Goal: Task Accomplishment & Management: Complete application form

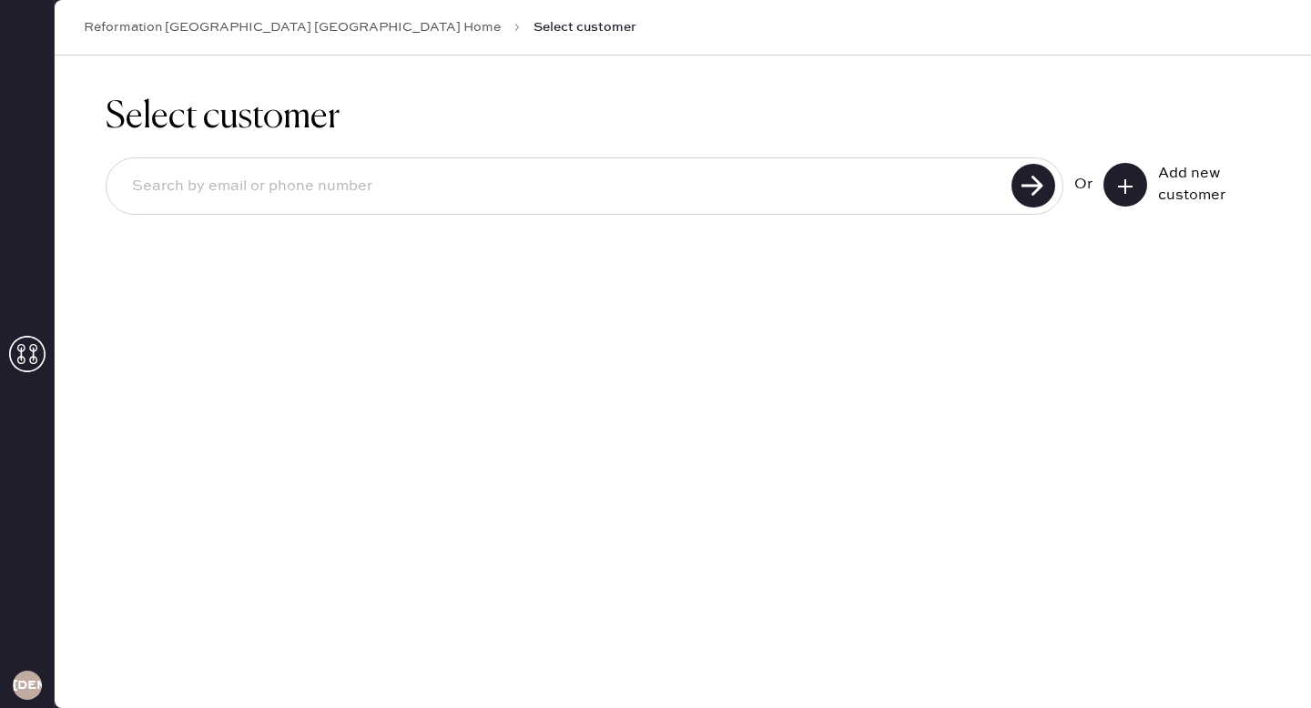
click at [1129, 187] on icon at bounding box center [1125, 186] width 18 height 18
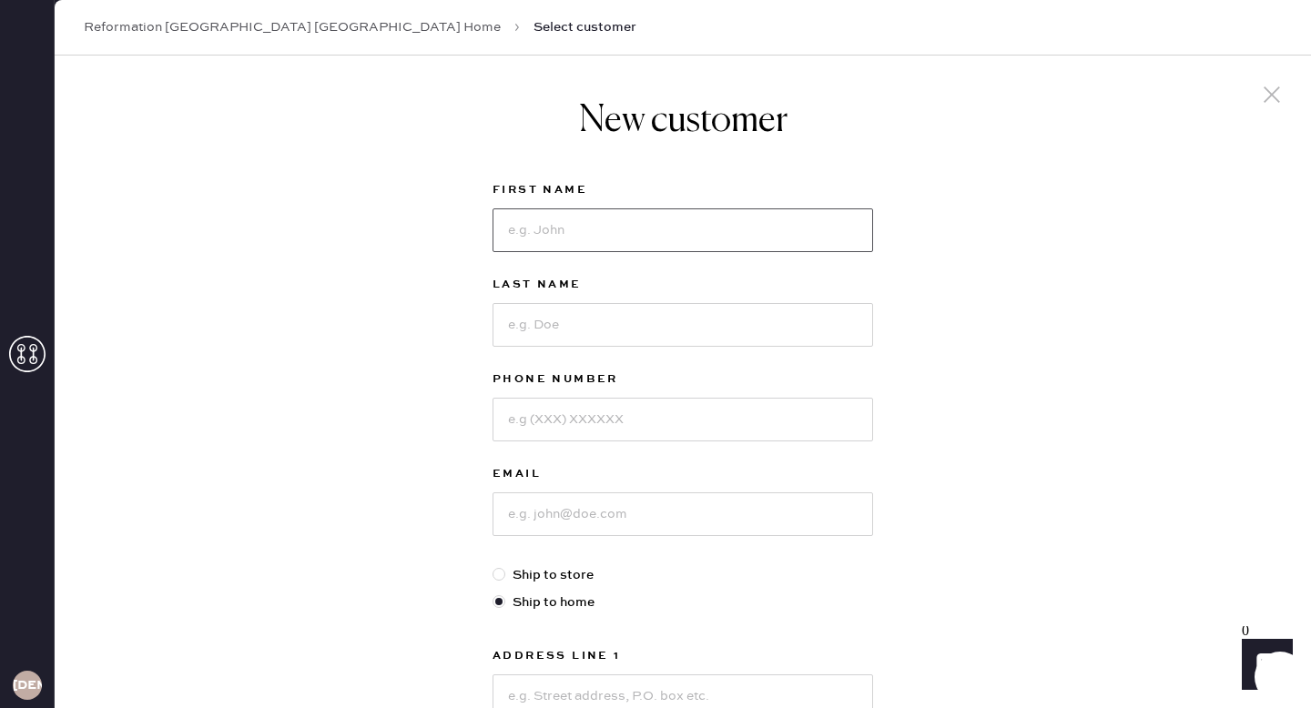
click at [722, 226] on input at bounding box center [682, 230] width 380 height 44
type input "[PERSON_NAME]"
click at [720, 301] on div at bounding box center [682, 322] width 380 height 47
click at [721, 309] on input at bounding box center [682, 325] width 380 height 44
type input "[PERSON_NAME]"
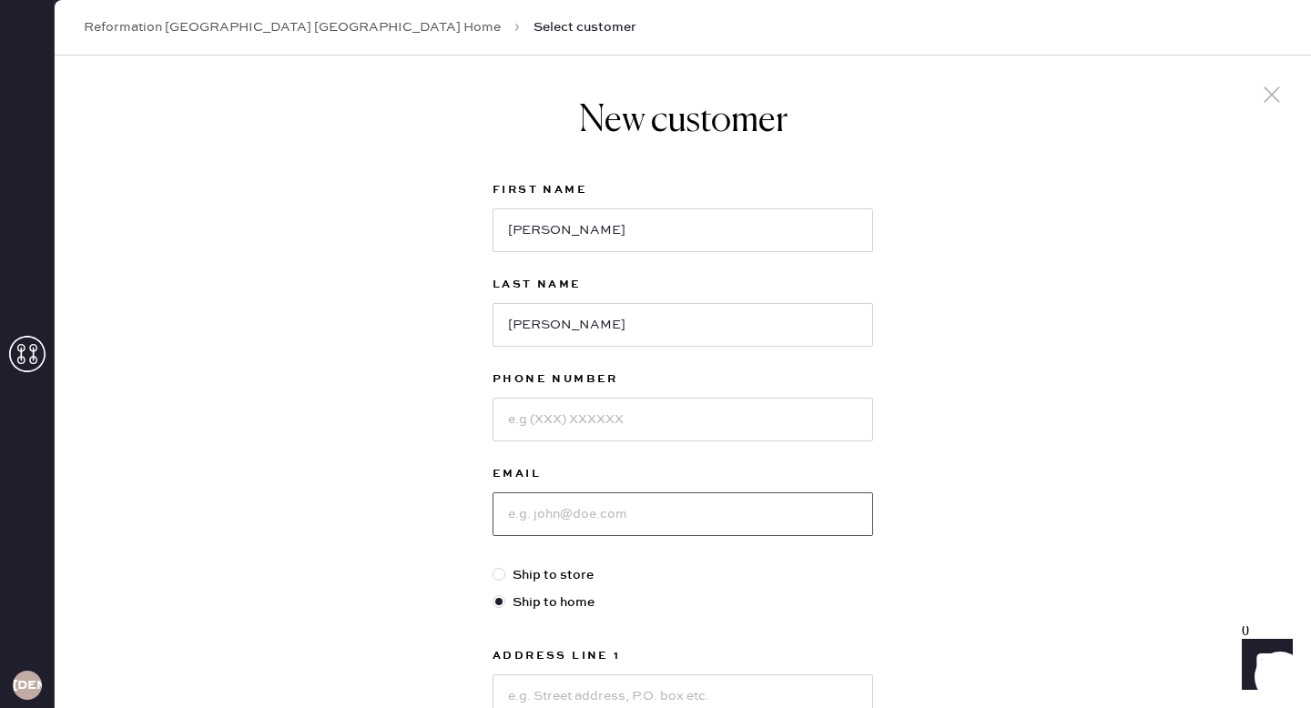
click at [579, 511] on input at bounding box center [682, 514] width 380 height 44
paste input "[EMAIL_ADDRESS][DOMAIN_NAME]"
type input "[EMAIL_ADDRESS][DOMAIN_NAME]"
click at [561, 428] on input at bounding box center [682, 420] width 380 height 44
paste input "18152282183"
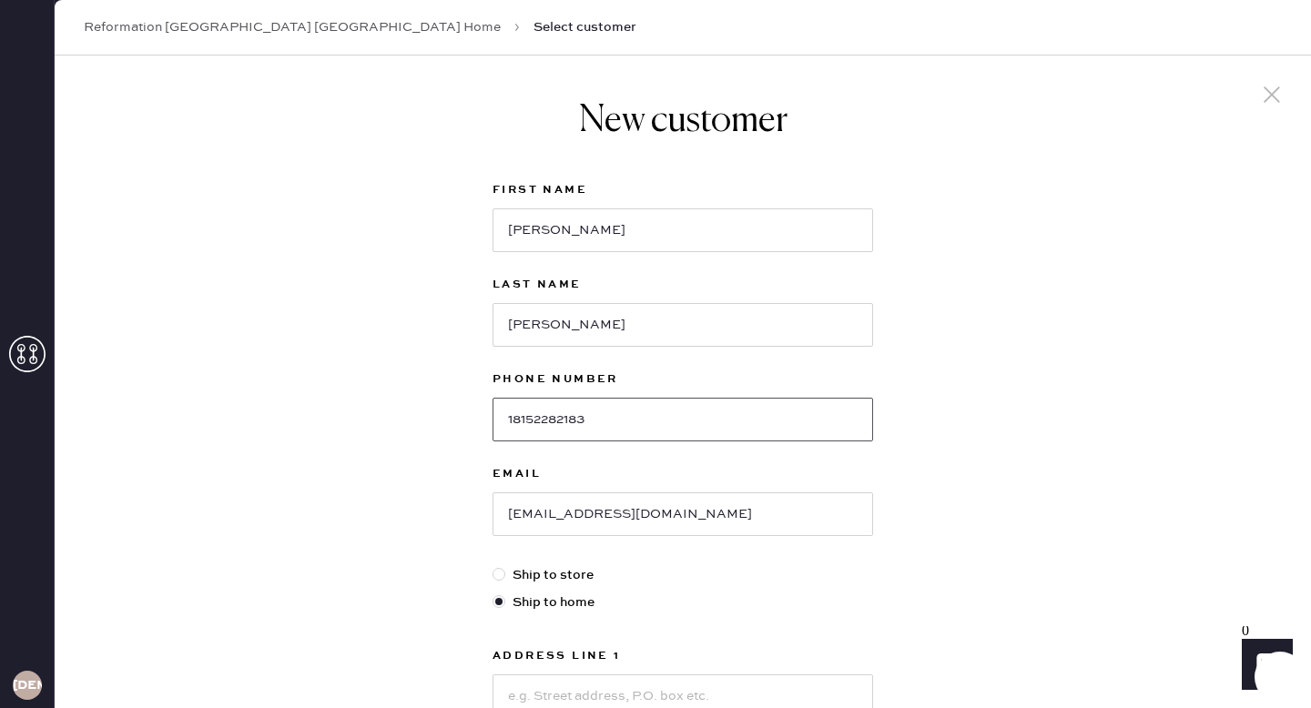
click at [514, 419] on input "18152282183" at bounding box center [682, 420] width 380 height 44
click at [674, 425] on input "8152282183" at bounding box center [682, 420] width 380 height 44
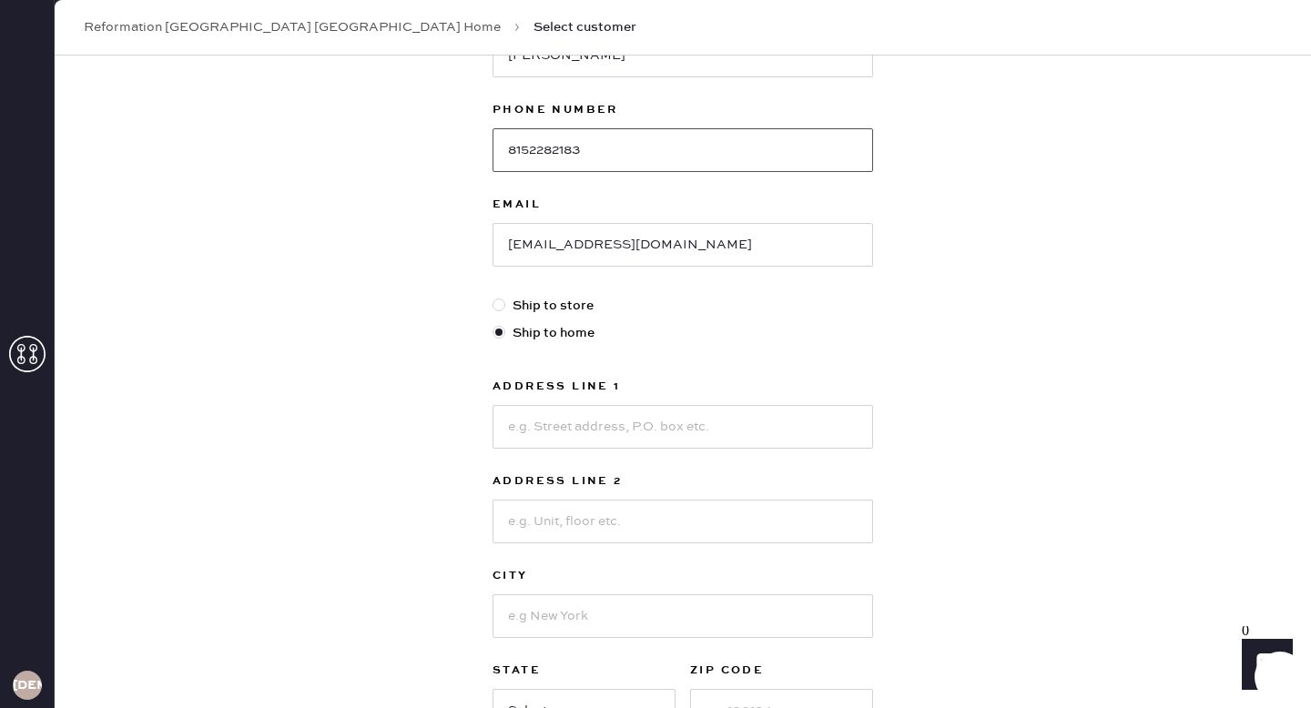
scroll to position [291, 0]
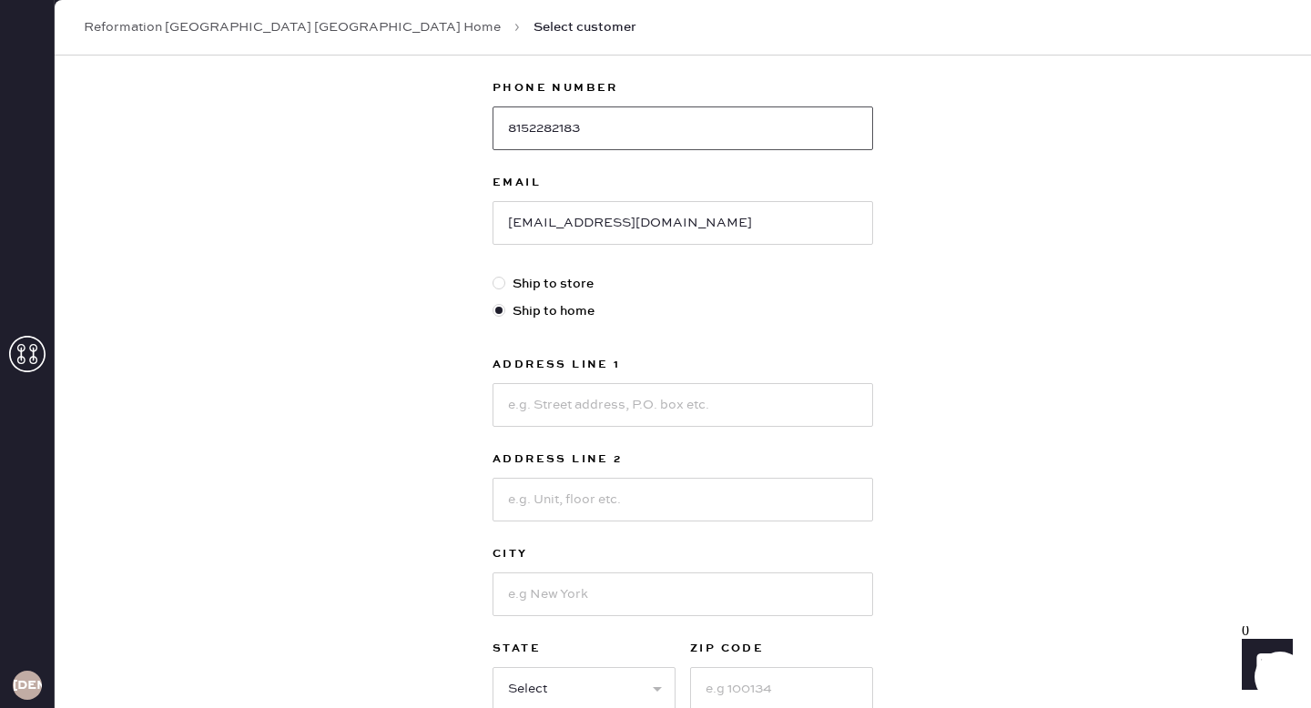
type input "8152282183"
click at [671, 397] on input at bounding box center [682, 405] width 380 height 44
paste input "[STREET_ADDRESS]"
type input "[STREET_ADDRESS]"
click at [610, 500] on input at bounding box center [682, 500] width 380 height 44
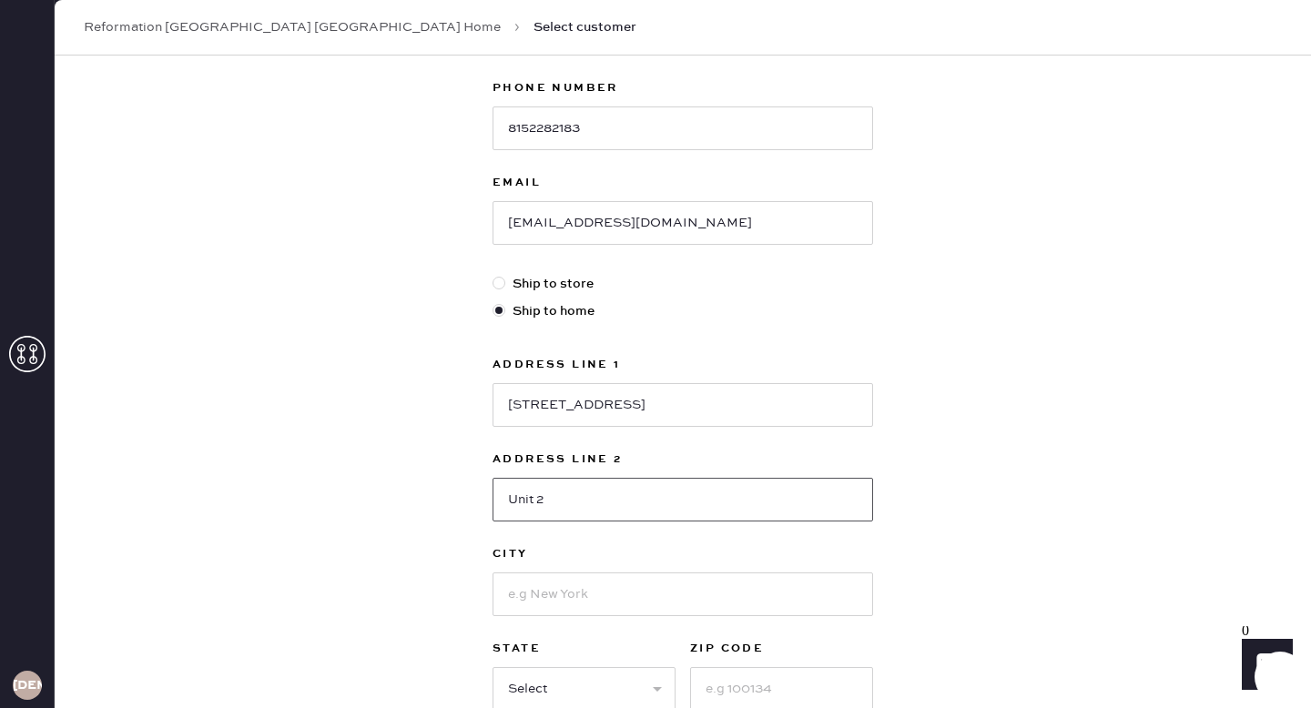
type input "Unit 2"
click at [636, 590] on input at bounding box center [682, 594] width 380 height 44
type input "[GEOGRAPHIC_DATA]"
select select "IL"
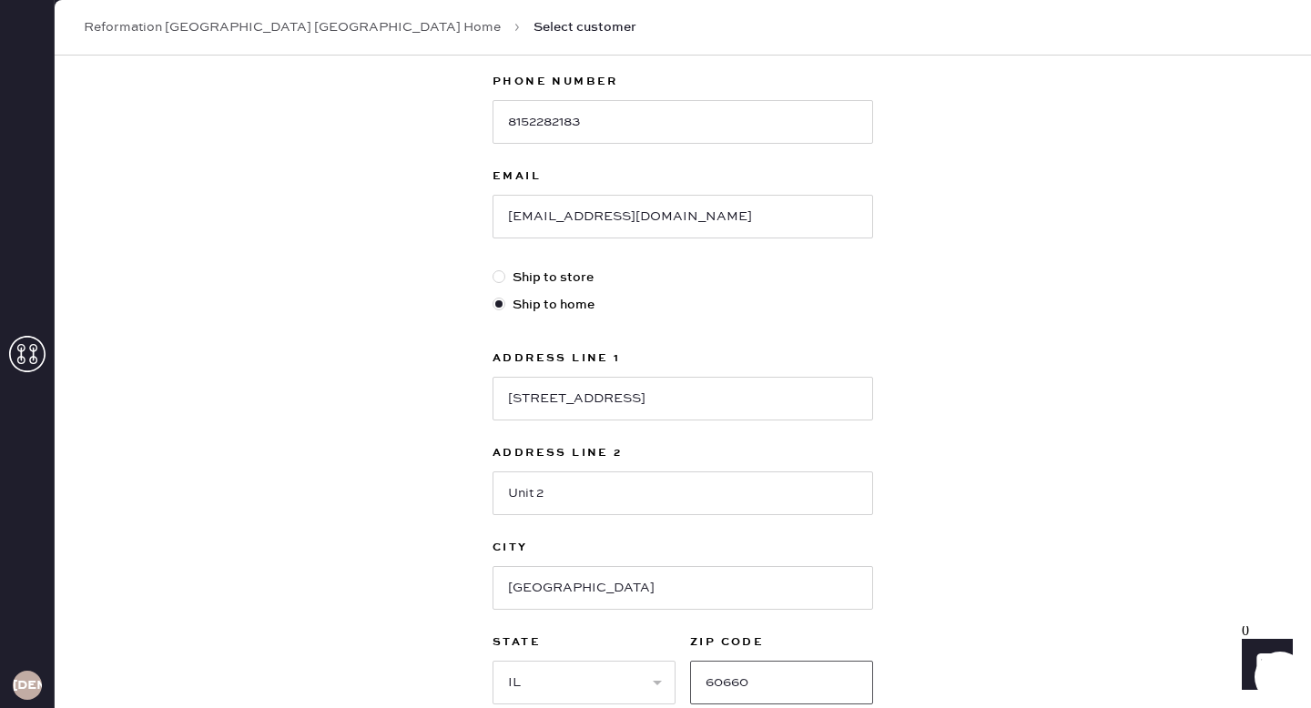
scroll to position [36, 0]
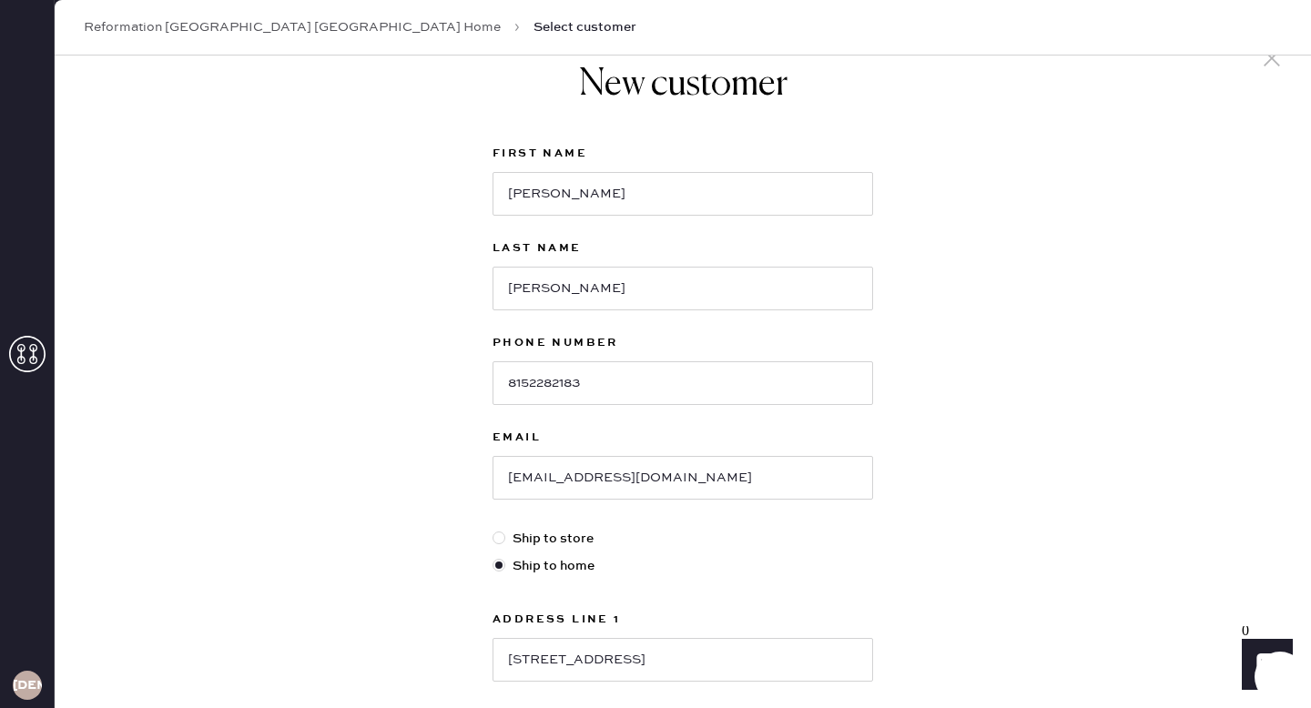
type input "60660"
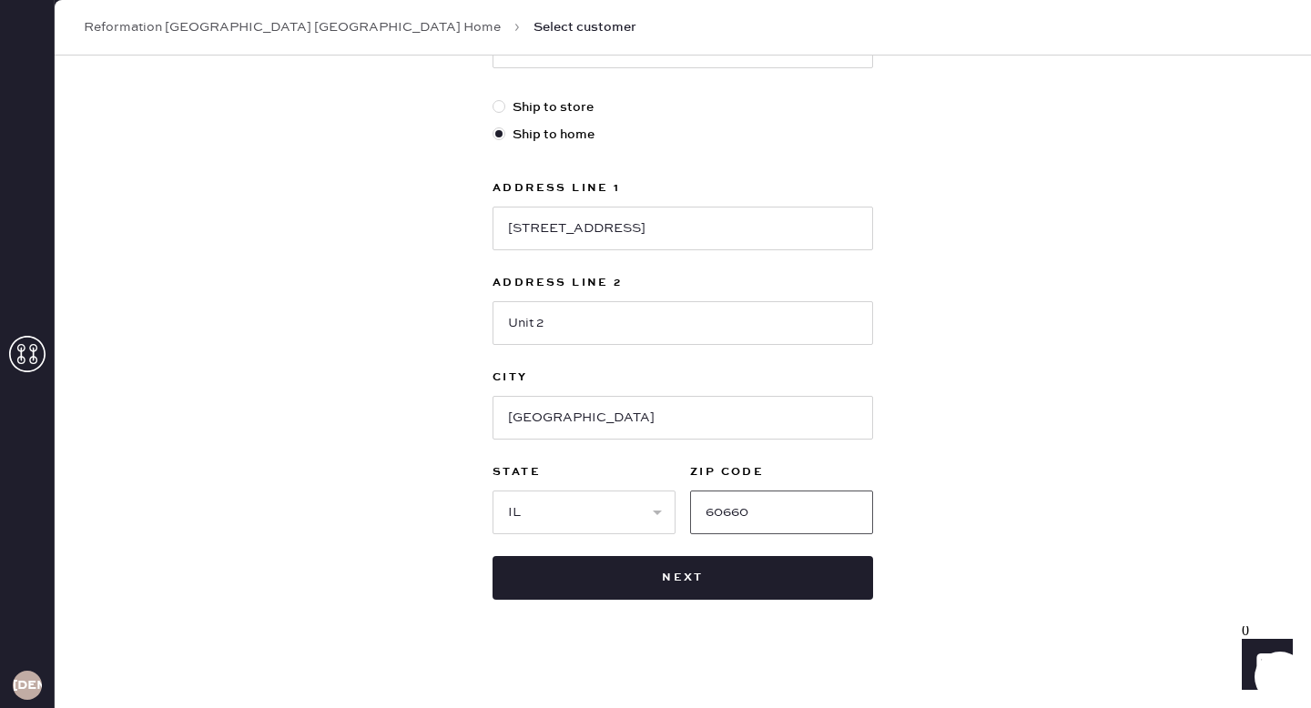
scroll to position [476, 0]
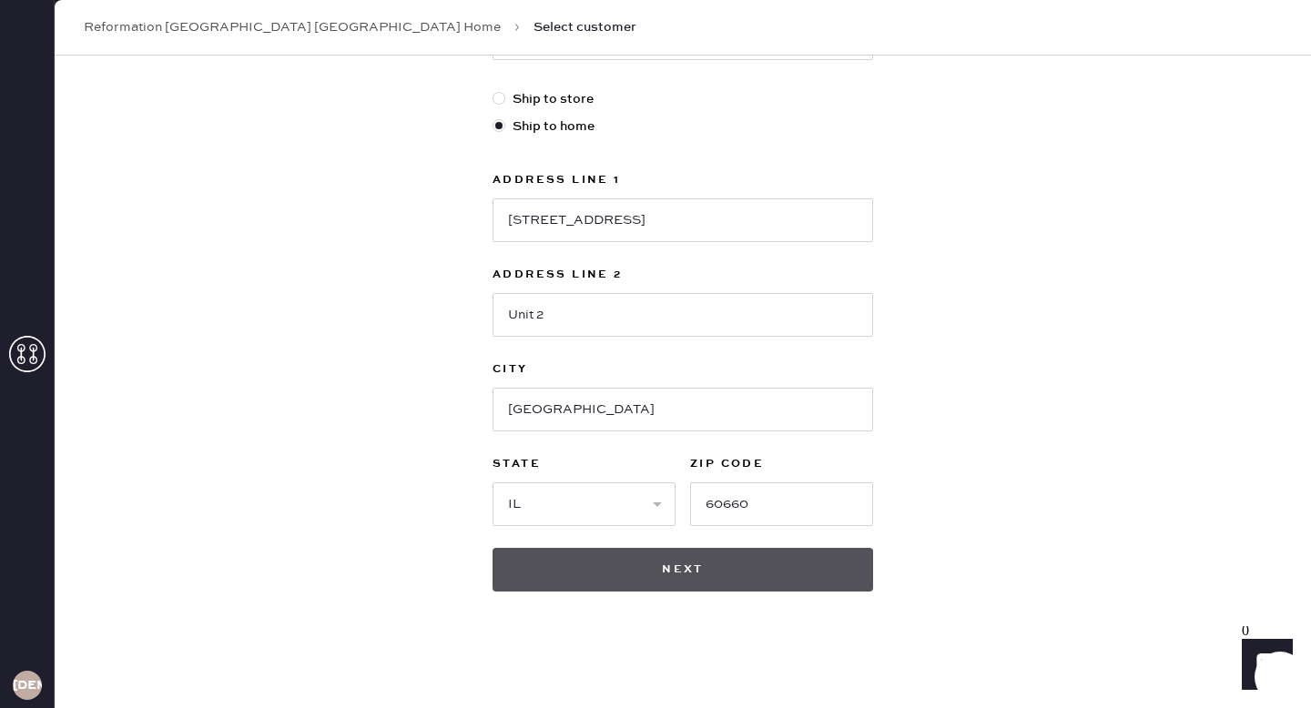
click at [663, 571] on button "Next" at bounding box center [682, 570] width 380 height 44
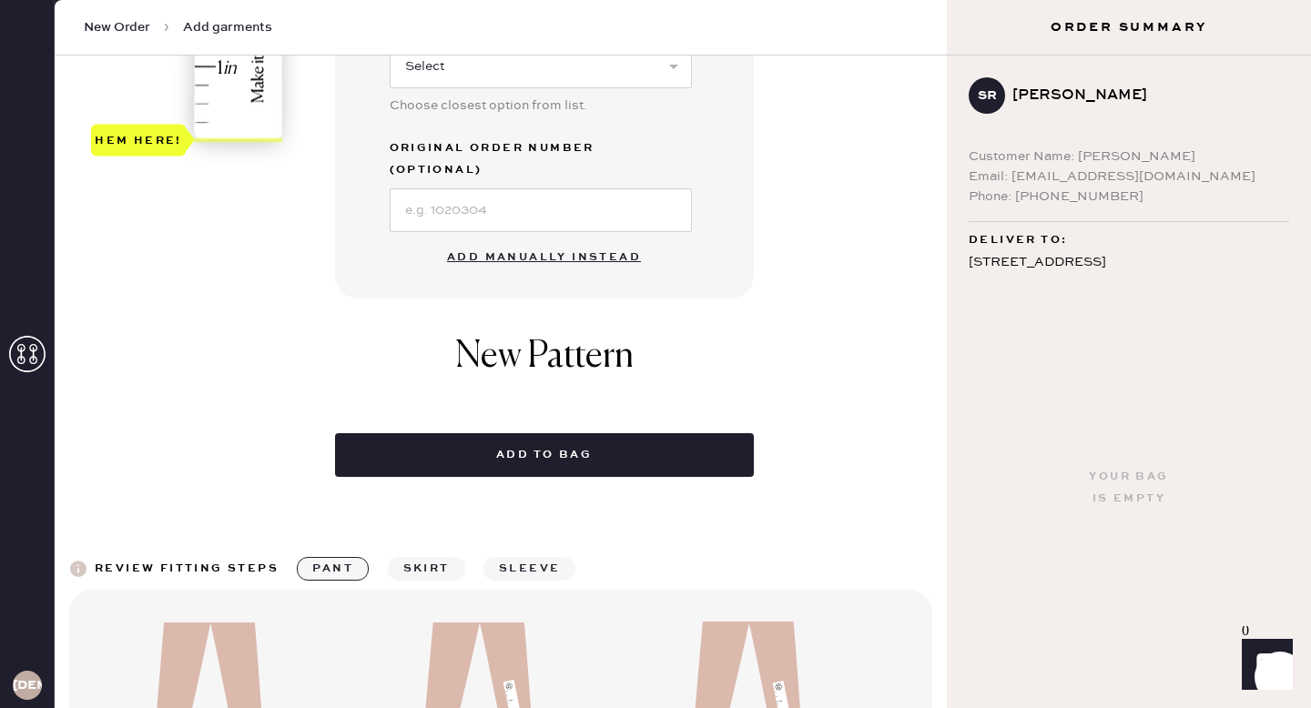
scroll to position [630, 0]
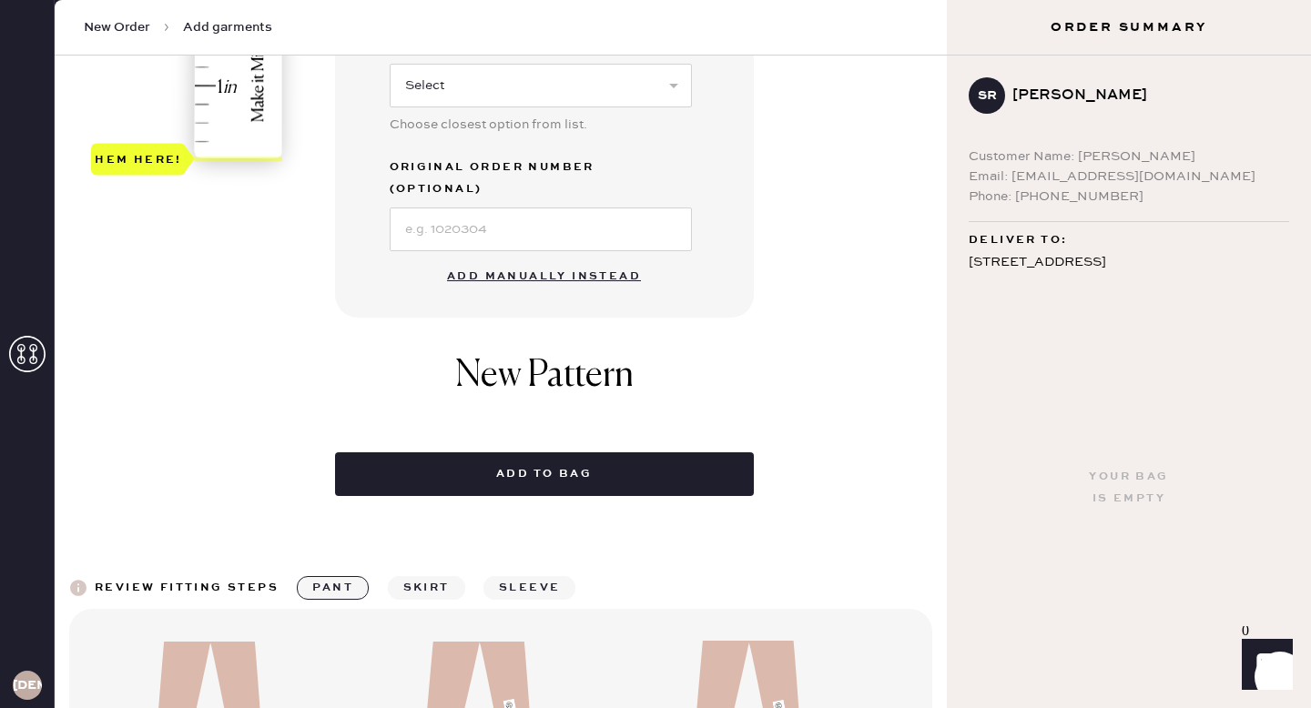
click at [579, 258] on button "Add manually instead" at bounding box center [544, 276] width 216 height 36
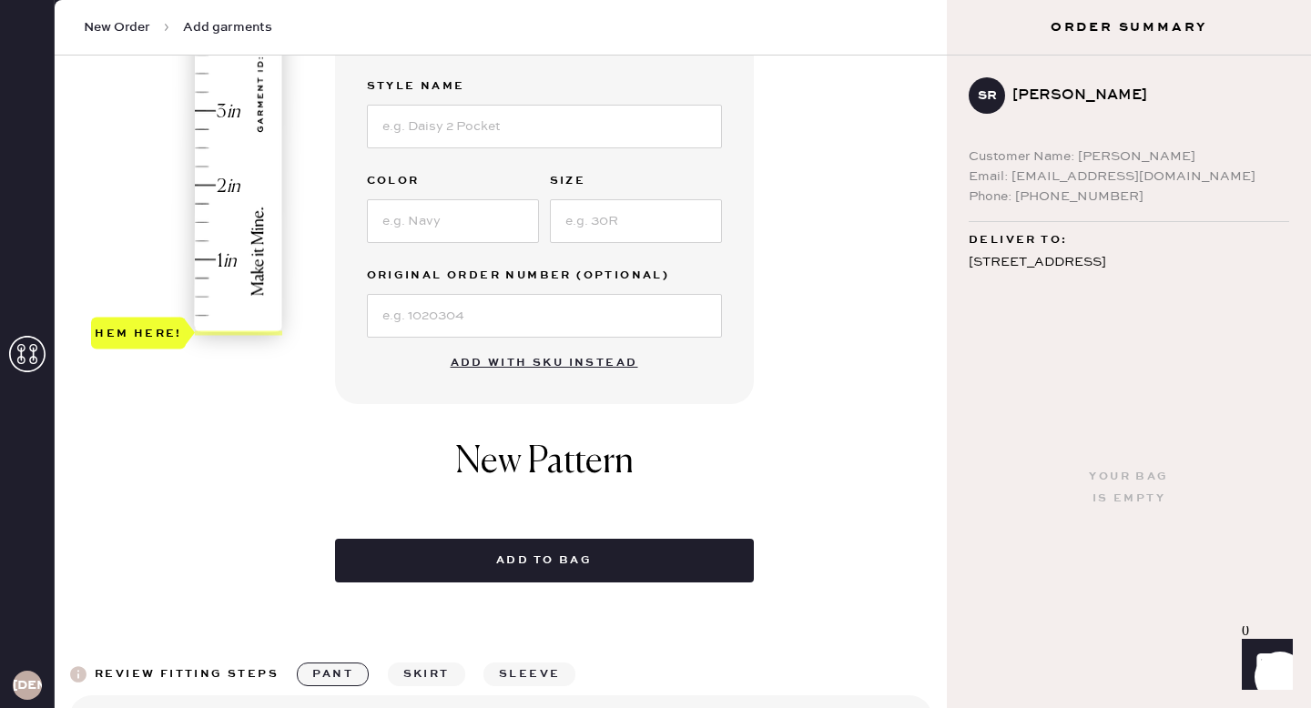
scroll to position [0, 0]
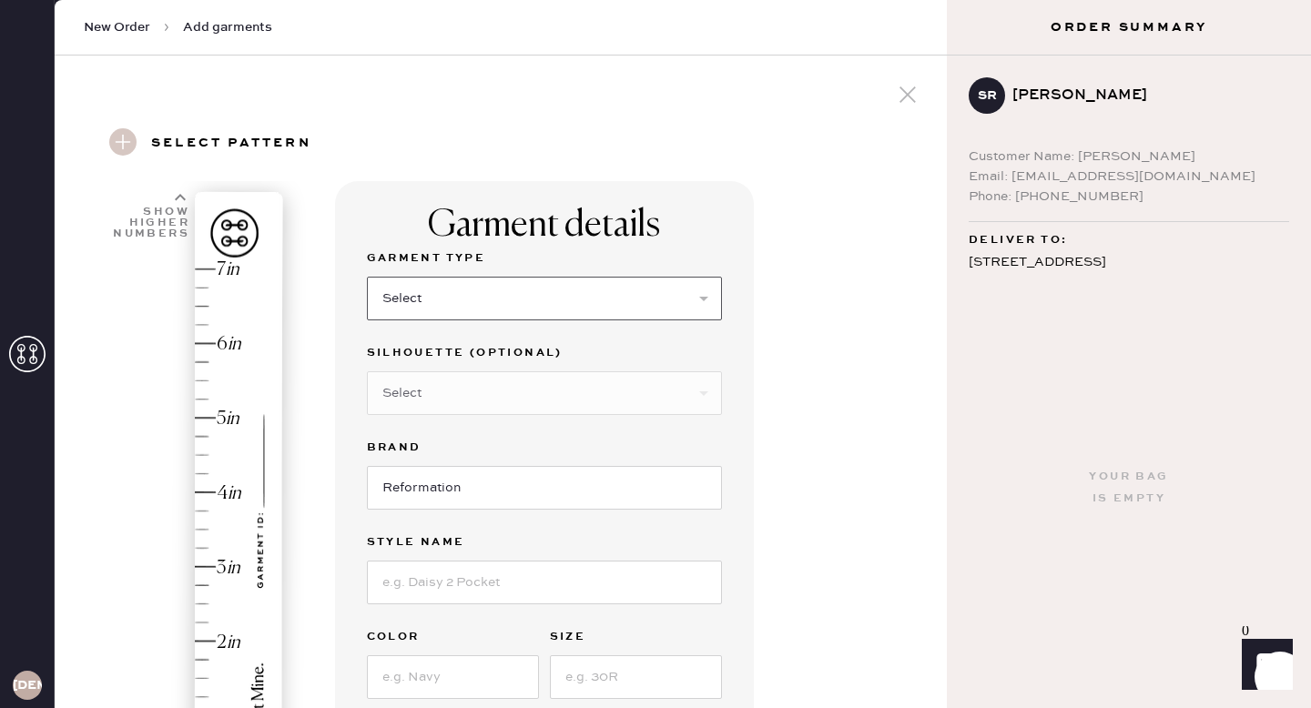
click at [547, 306] on select "Select Basic Skirt Jeans Leggings Pants Shorts Basic Sleeved Dress Basic Sleeve…" at bounding box center [544, 299] width 355 height 44
select select "7"
click at [511, 398] on select "Select Maxi Dress Midi Dress Mini Dress Other" at bounding box center [544, 393] width 355 height 44
select select "33"
click at [515, 571] on input at bounding box center [544, 583] width 355 height 44
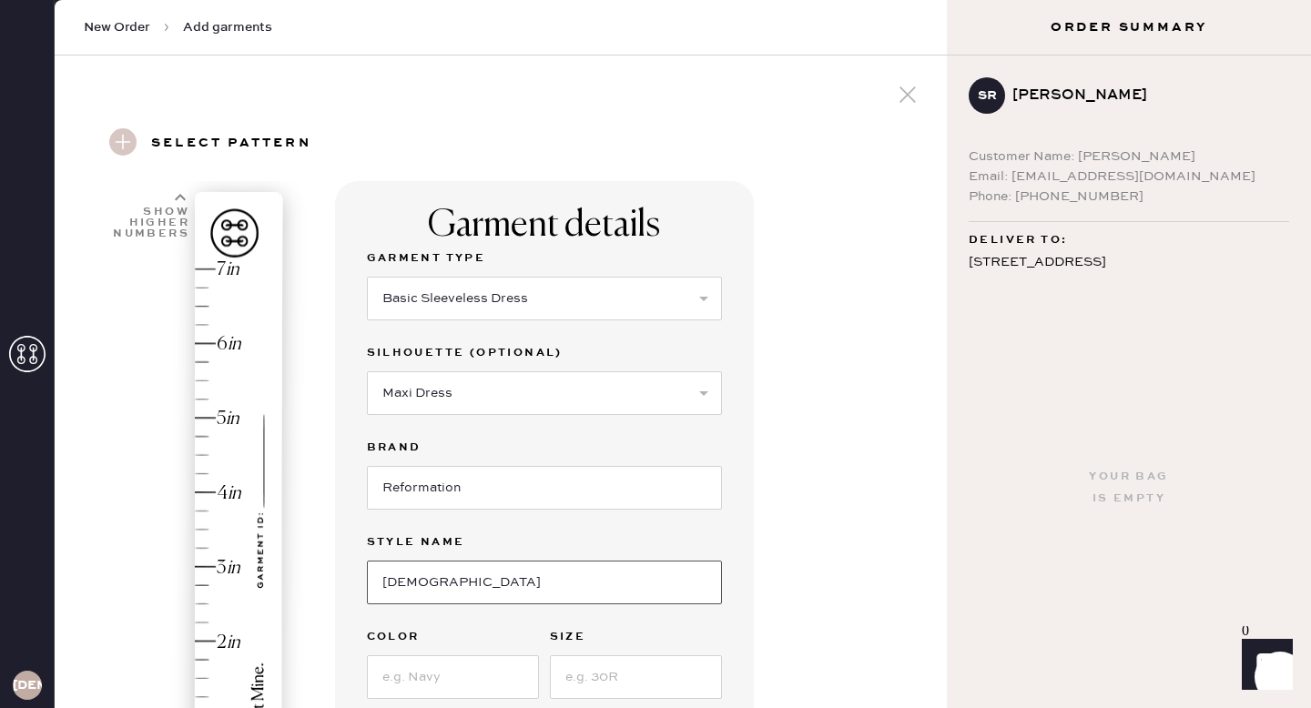
type input "Anaiis Silk Dress"
click at [473, 675] on input at bounding box center [453, 677] width 172 height 44
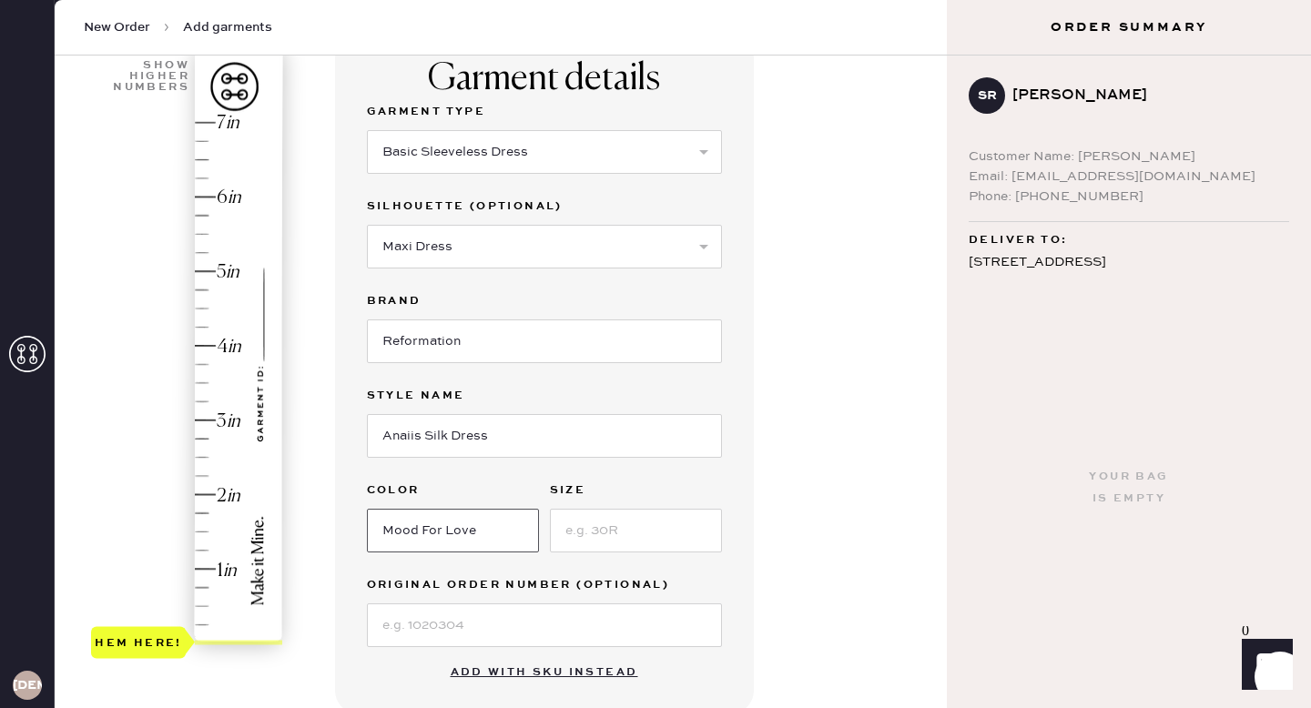
scroll to position [165, 0]
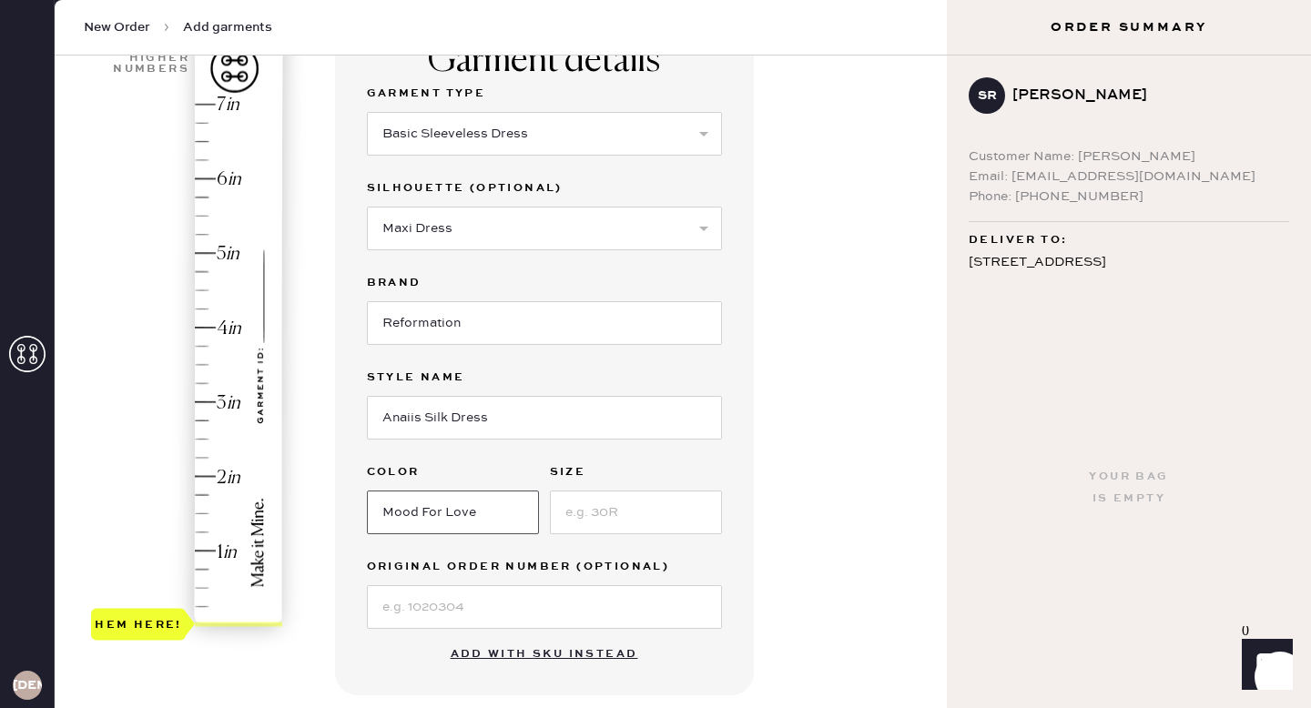
type input "Mood For Love"
click at [613, 517] on input at bounding box center [636, 513] width 172 height 44
type input "12"
click at [541, 602] on input at bounding box center [544, 607] width 355 height 44
paste input "S26920730"
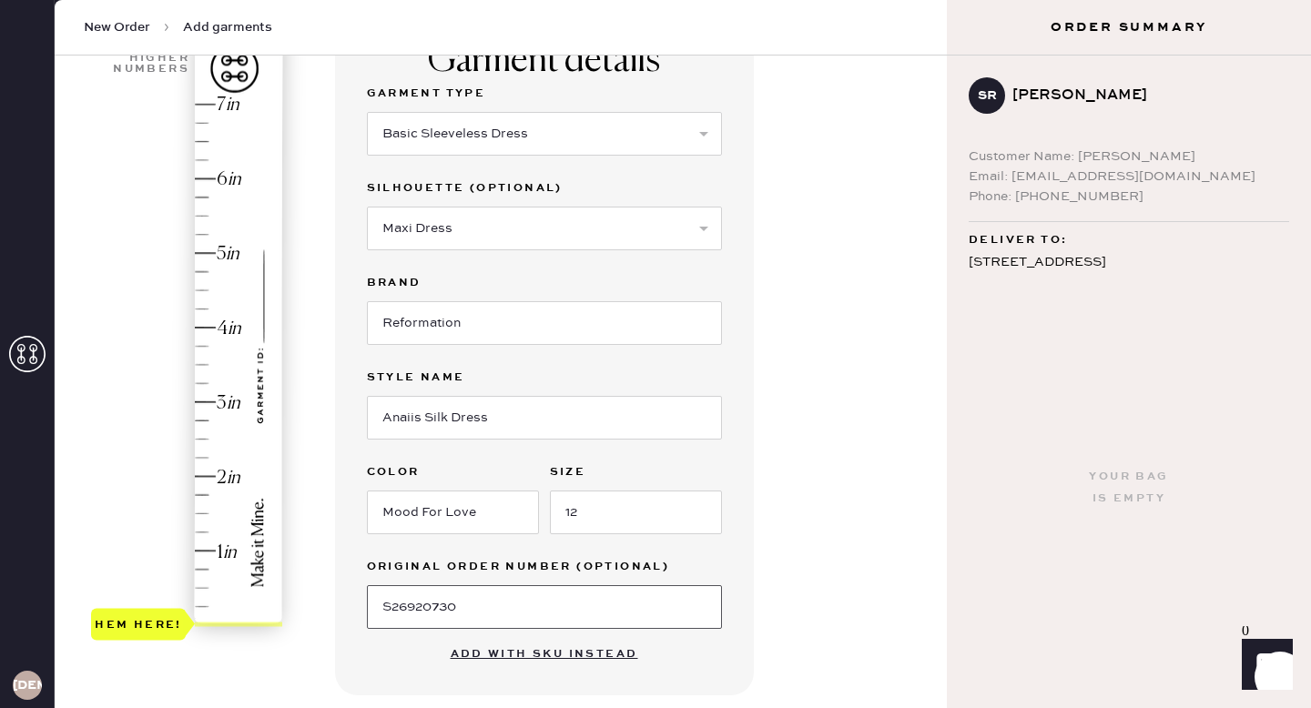
type input "S26920730"
type input "0.75"
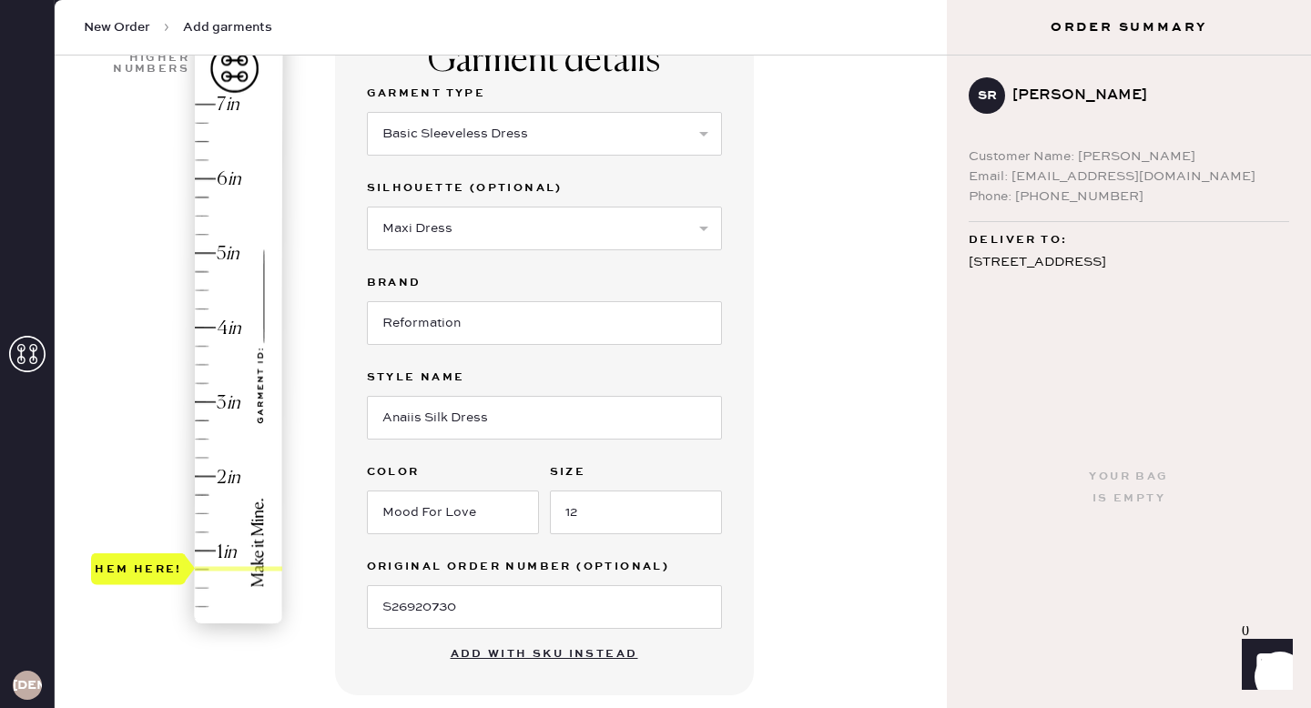
drag, startPoint x: 141, startPoint y: 630, endPoint x: 138, endPoint y: 570, distance: 60.1
click at [138, 570] on div "Hem here!" at bounding box center [138, 569] width 87 height 22
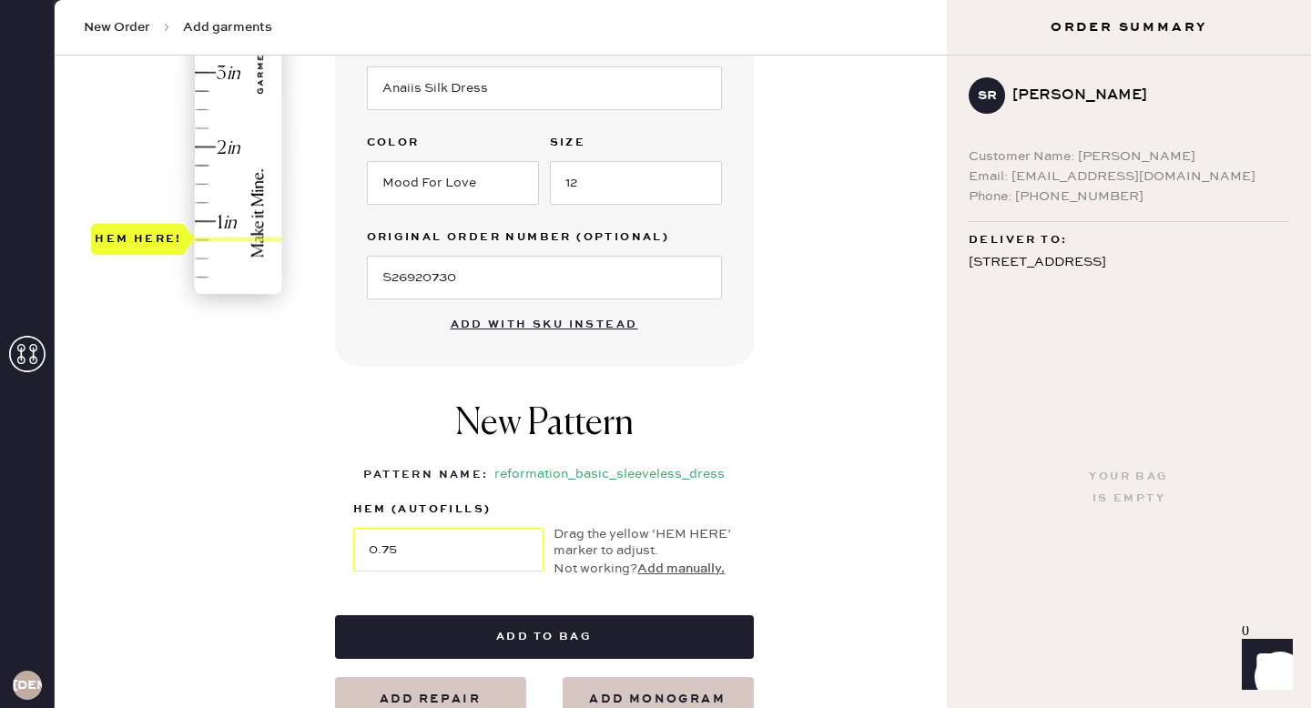
scroll to position [769, 0]
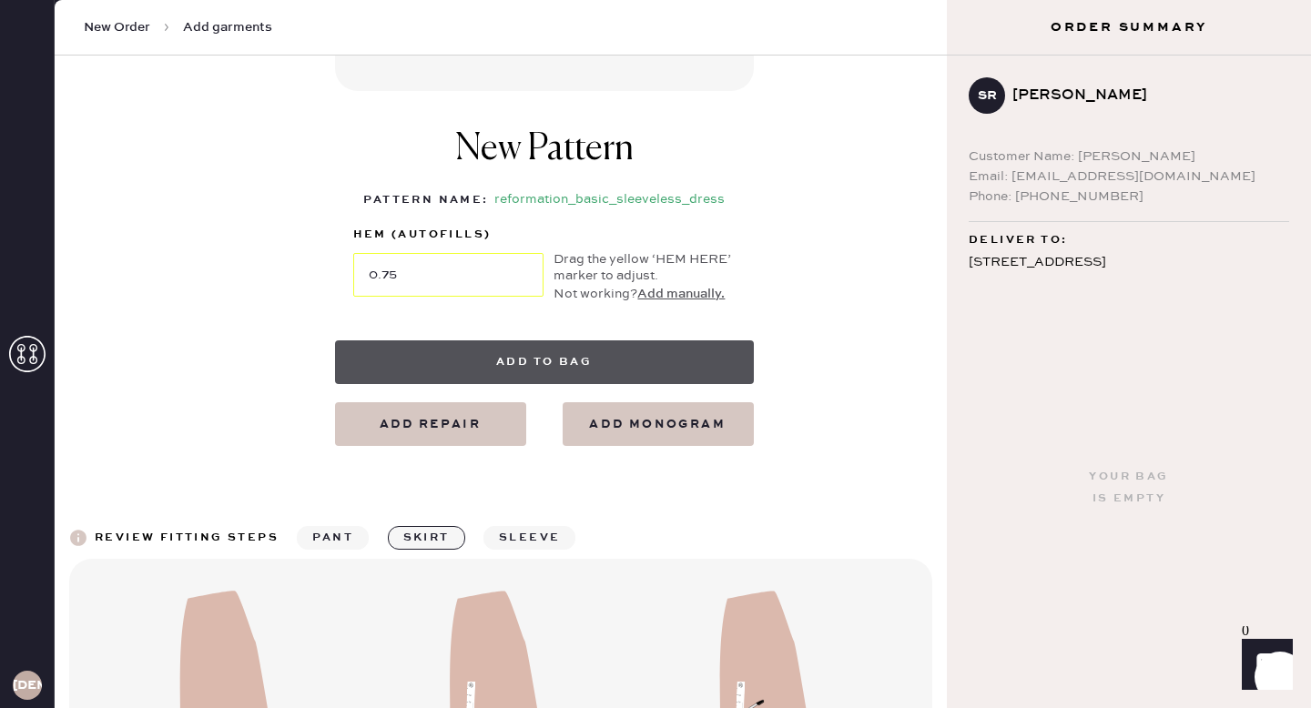
click at [537, 360] on button "Add to bag" at bounding box center [544, 362] width 419 height 44
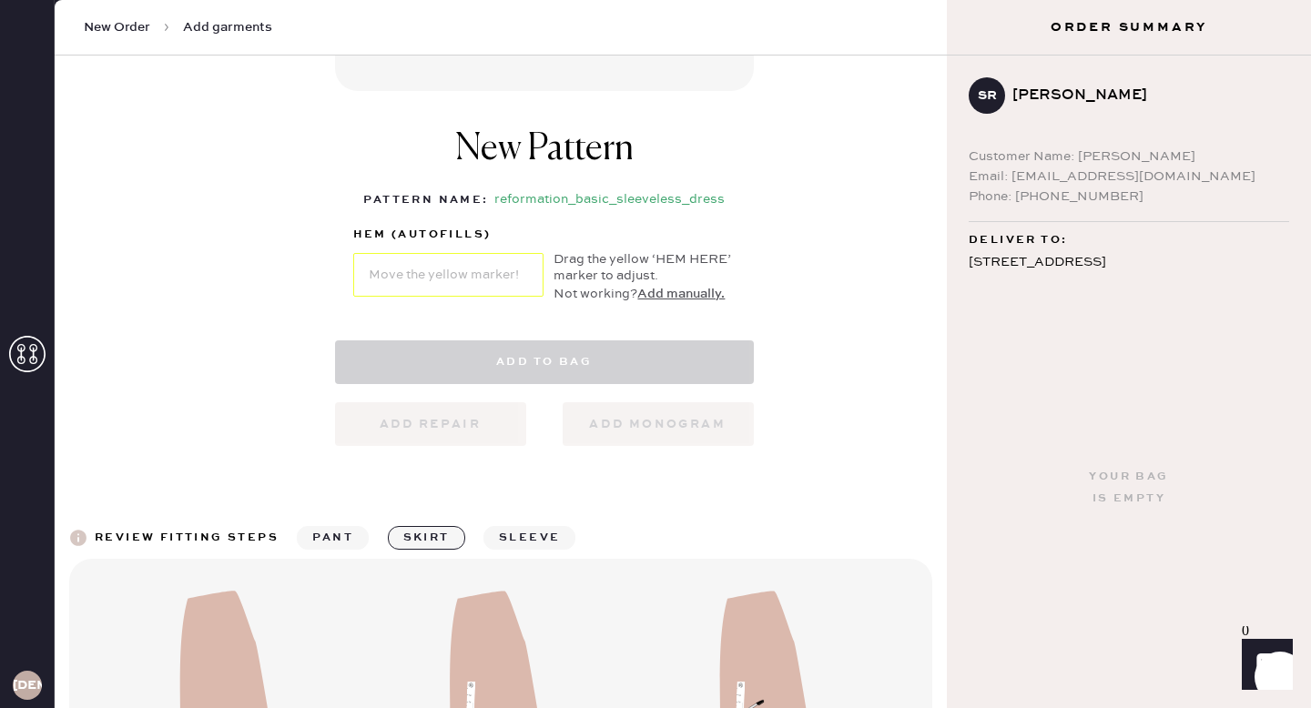
select select "7"
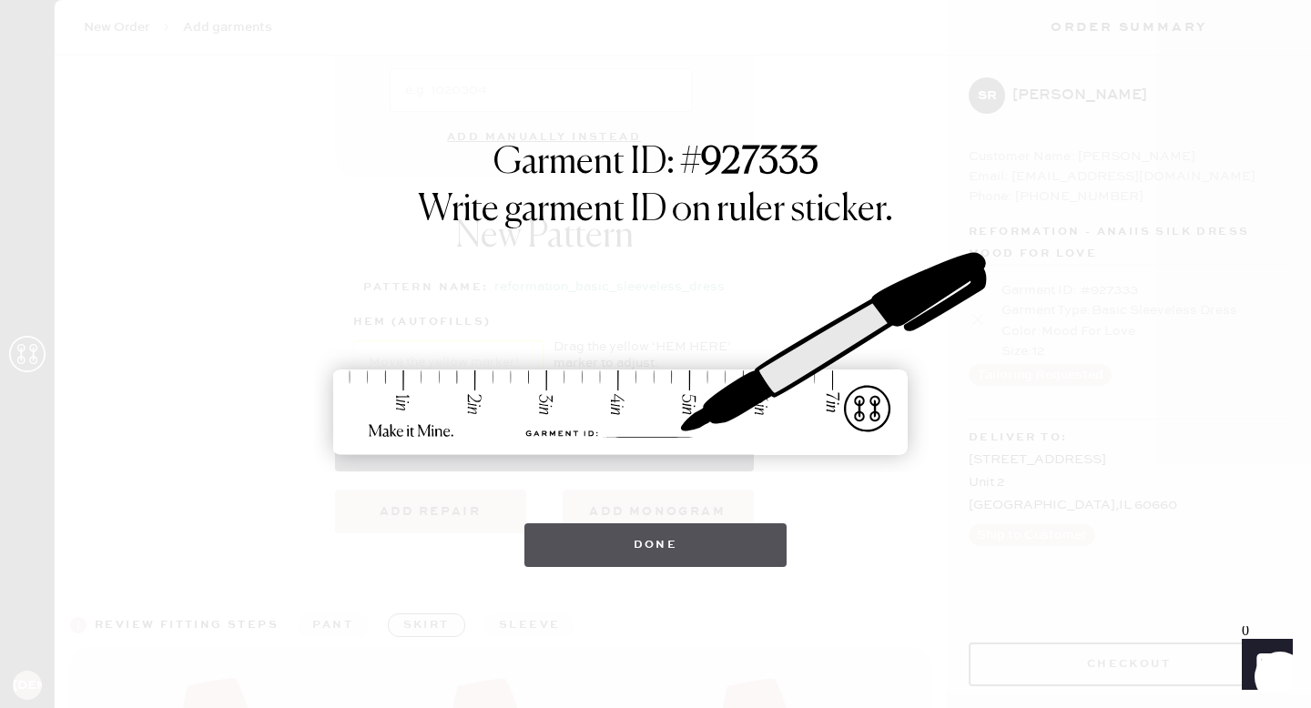
click at [620, 545] on button "Done" at bounding box center [655, 545] width 263 height 44
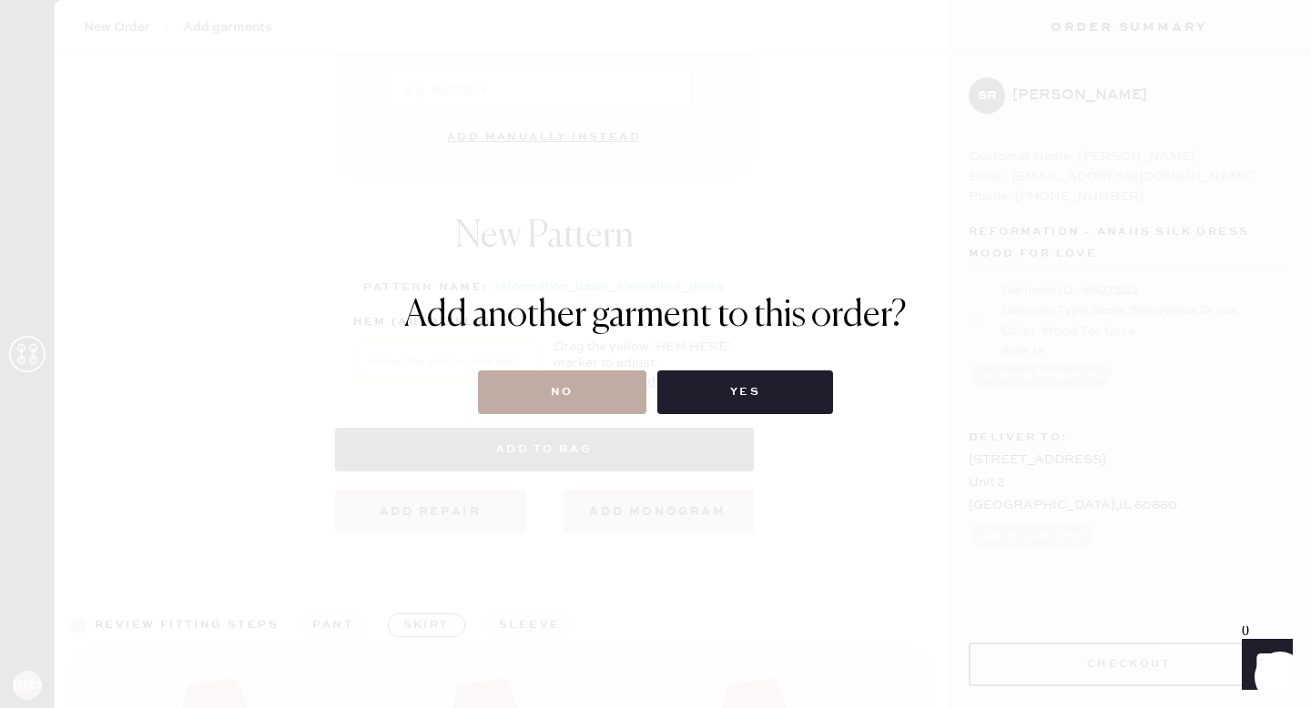
click at [529, 400] on button "No" at bounding box center [562, 392] width 168 height 44
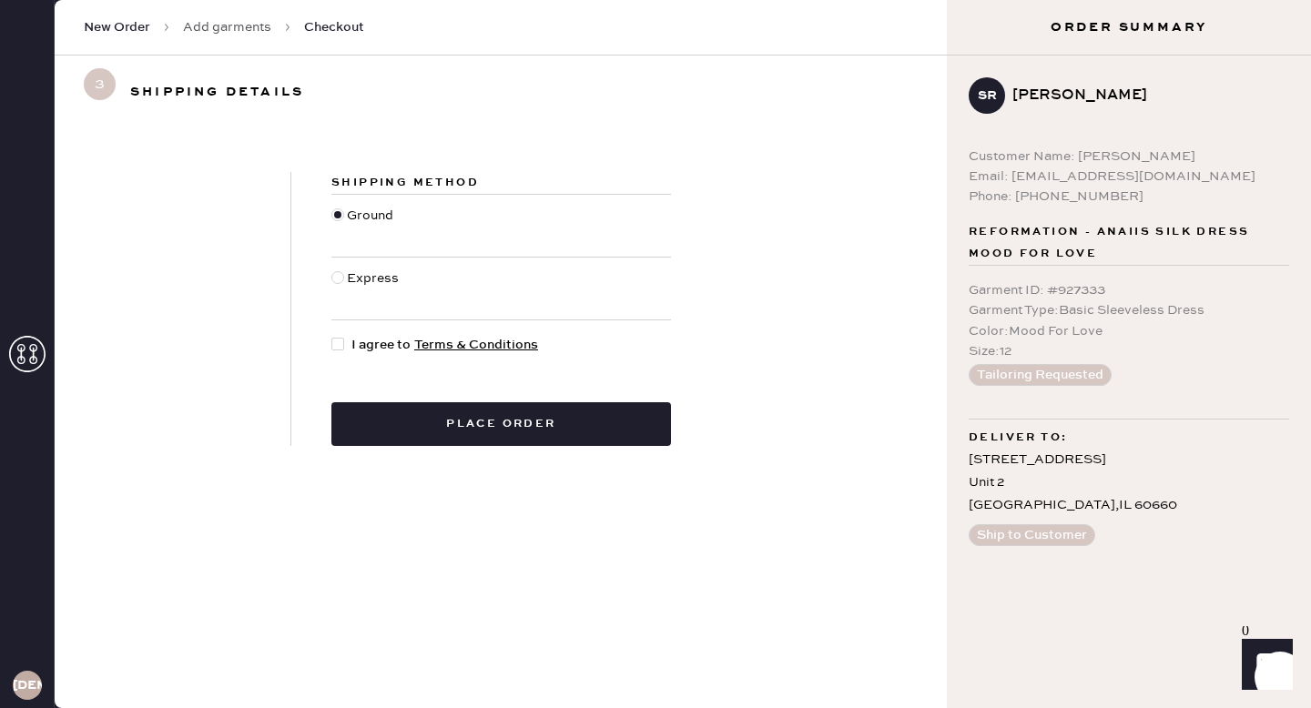
click at [340, 280] on div at bounding box center [337, 277] width 13 height 13
click at [332, 269] on input "Express" at bounding box center [331, 268] width 1 height 1
radio input "true"
click at [340, 345] on div at bounding box center [337, 344] width 13 height 13
click at [332, 336] on input "I agree to Terms & Conditions" at bounding box center [331, 335] width 1 height 1
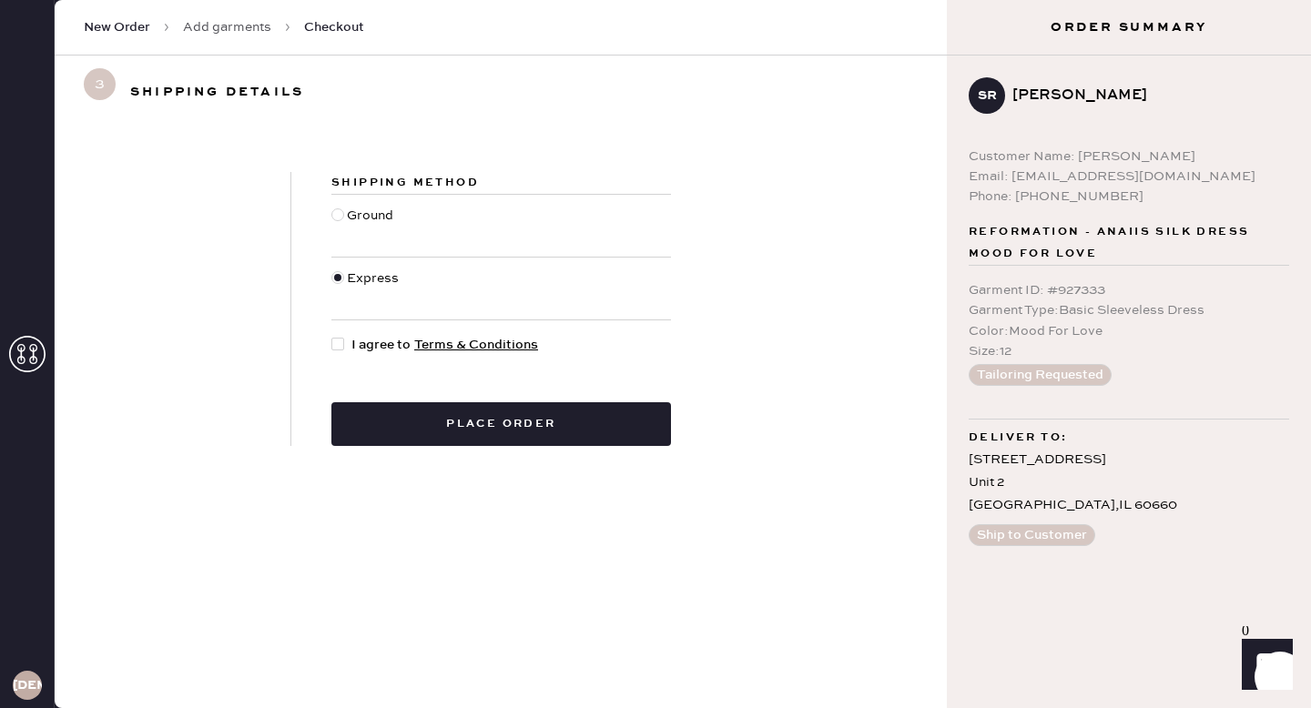
checkbox input "true"
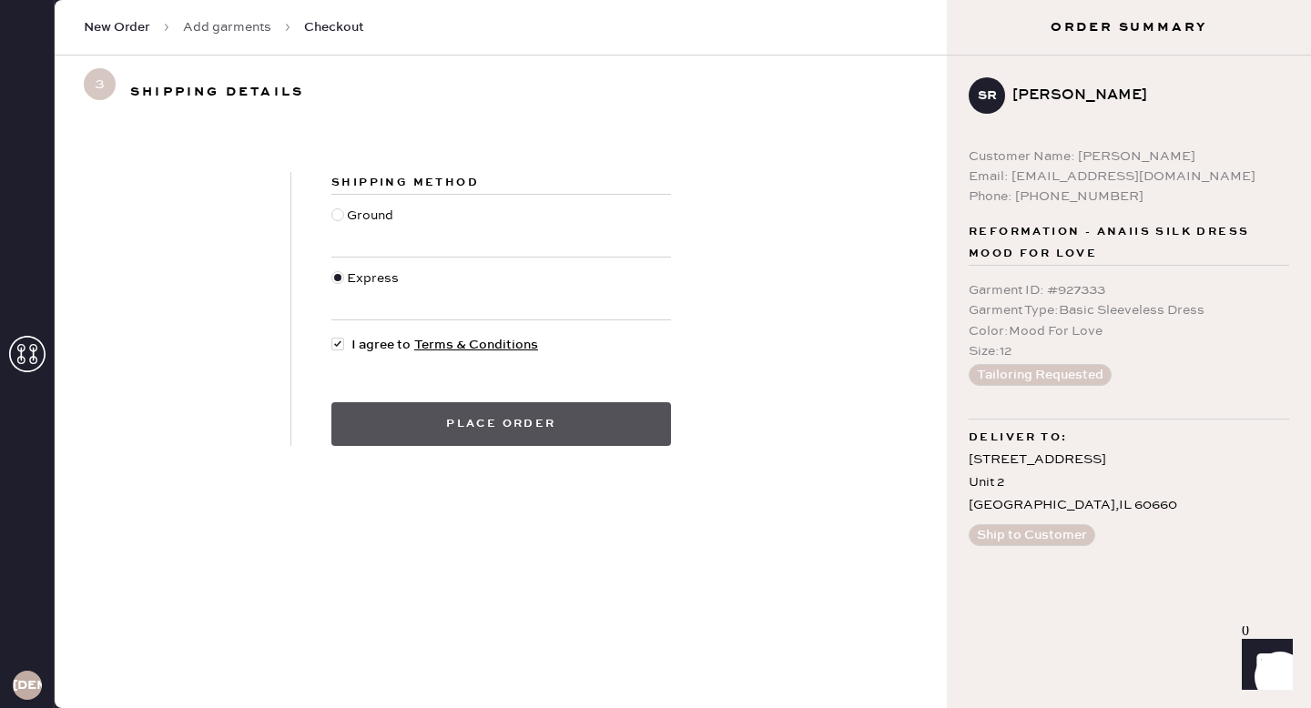
click at [485, 431] on button "Place order" at bounding box center [500, 424] width 339 height 44
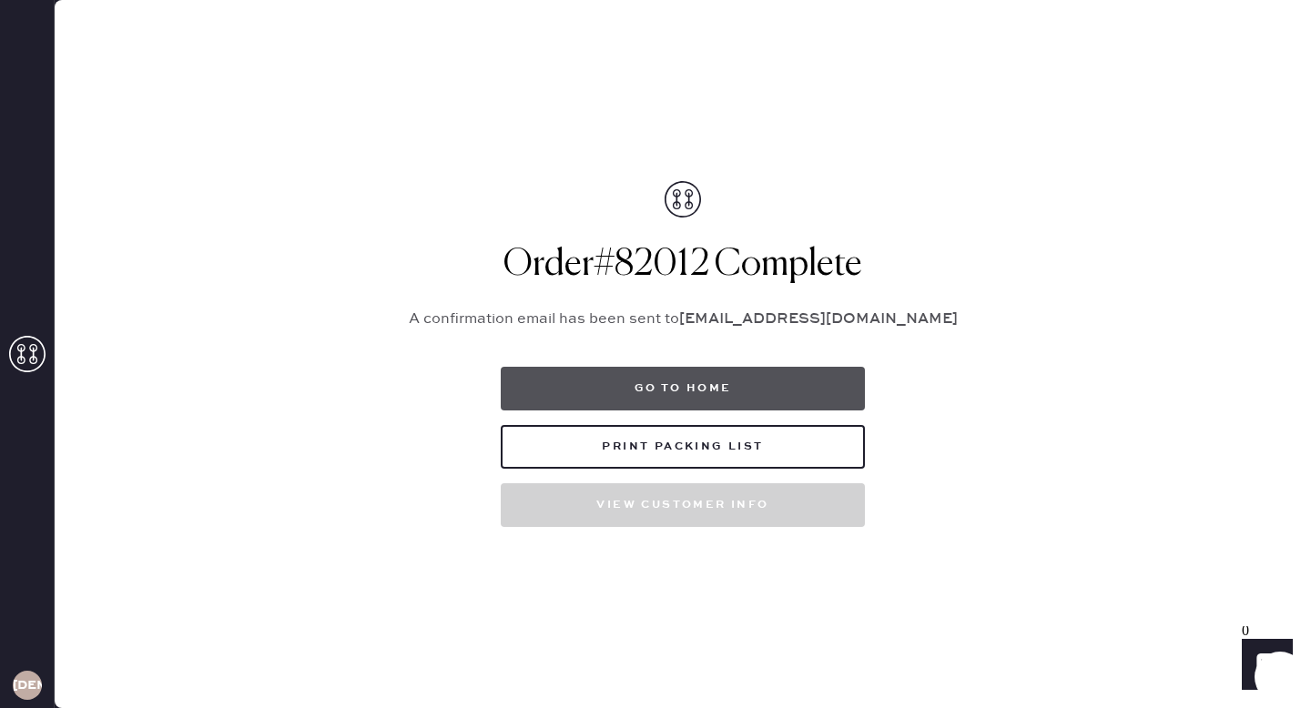
click at [692, 378] on button "Go to home" at bounding box center [683, 389] width 364 height 44
